Goal: Find specific page/section: Find specific page/section

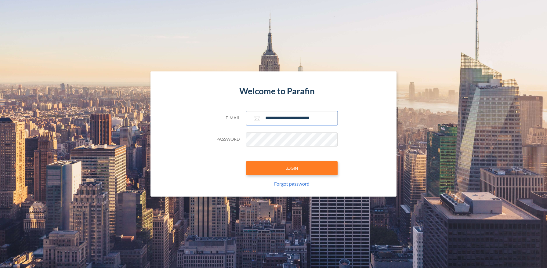
type input "**********"
click at [291, 168] on button "LOGIN" at bounding box center [292, 168] width 92 height 14
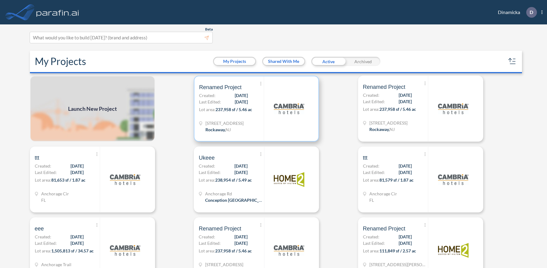
scroll to position [2, 0]
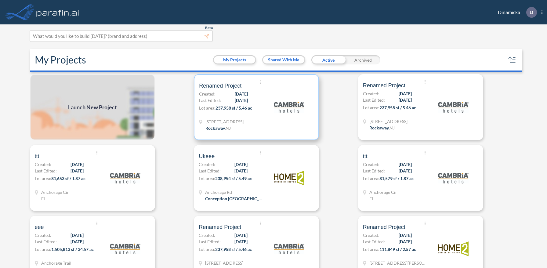
click at [256, 107] on p "Lot area: 237,958 sf / 5.46 ac" at bounding box center [231, 109] width 65 height 9
